Goal: Navigation & Orientation: Find specific page/section

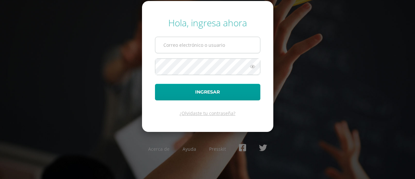
click at [192, 46] on input "text" at bounding box center [207, 45] width 105 height 16
type input "[EMAIL_ADDRESS][DOMAIN_NAME]"
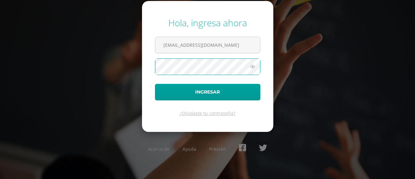
click at [155, 84] on button "Ingresar" at bounding box center [207, 92] width 105 height 17
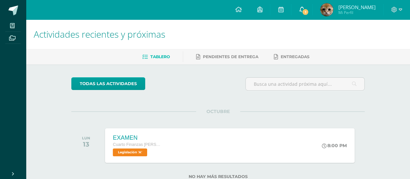
click at [304, 6] on link "1" at bounding box center [302, 9] width 21 height 19
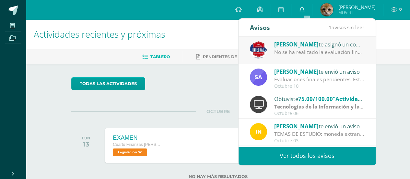
click at [298, 47] on span "Carlos Rodas" at bounding box center [296, 44] width 44 height 7
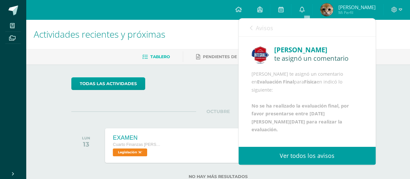
scroll to position [20, 0]
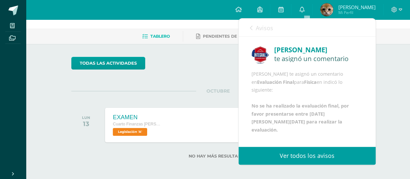
click at [260, 29] on span "Avisos" at bounding box center [265, 28] width 18 height 8
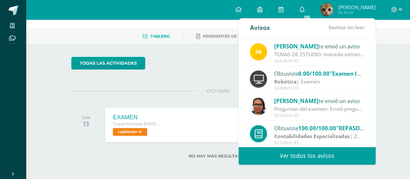
scroll to position [80, 0]
